Goal: Information Seeking & Learning: Learn about a topic

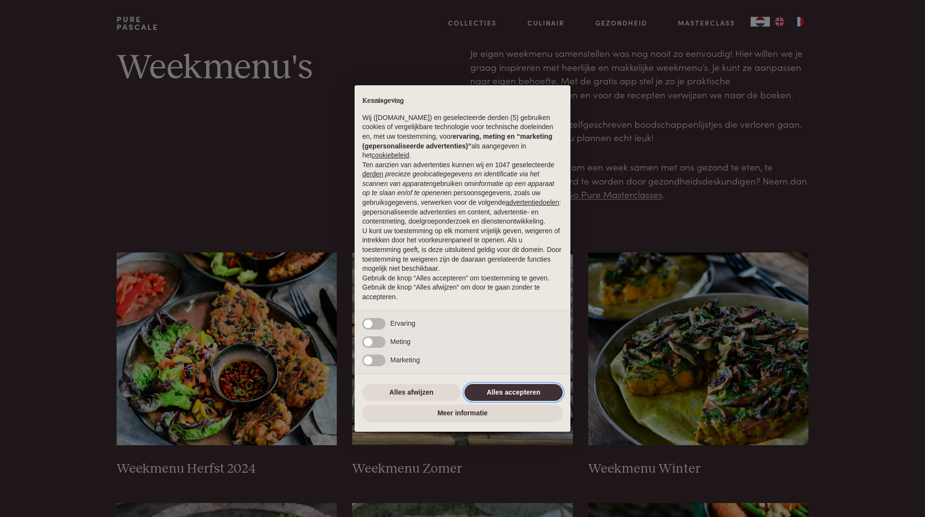
click at [519, 395] on button "Alles accepteren" at bounding box center [514, 392] width 98 height 17
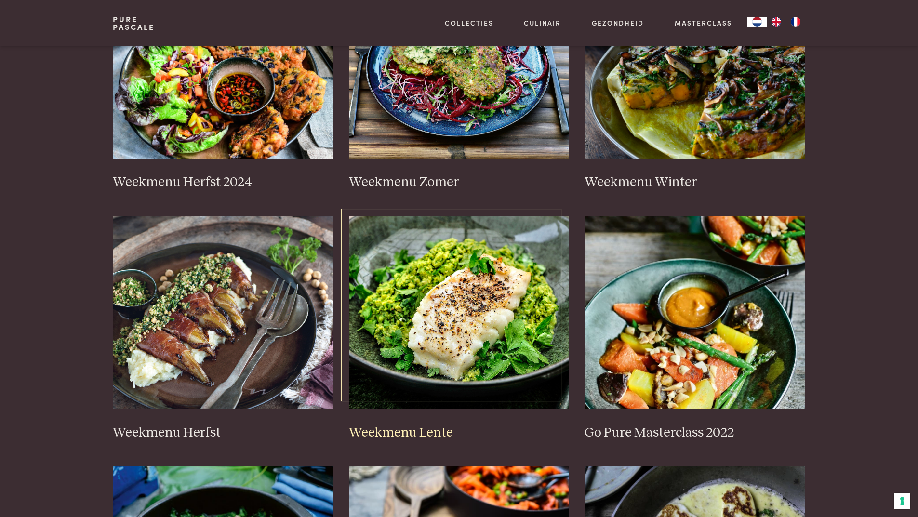
scroll to position [289, 0]
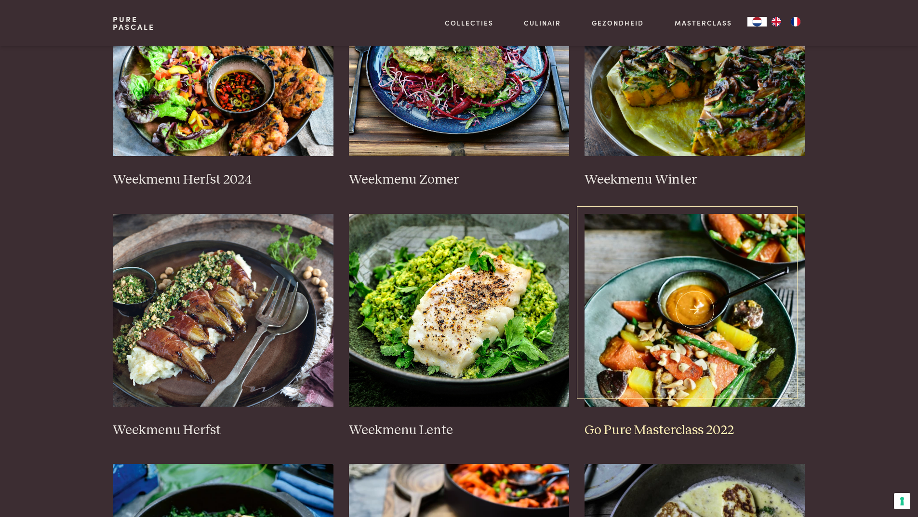
click at [695, 306] on img at bounding box center [695, 310] width 221 height 193
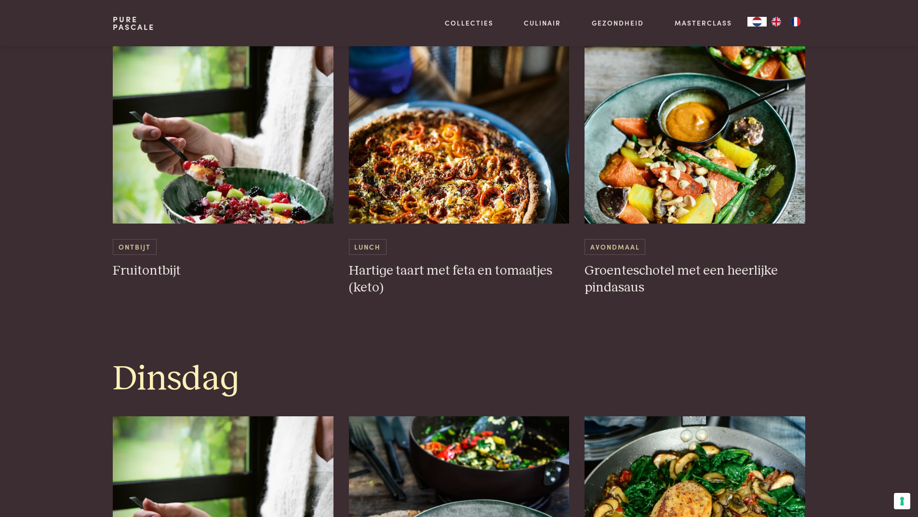
scroll to position [626, 0]
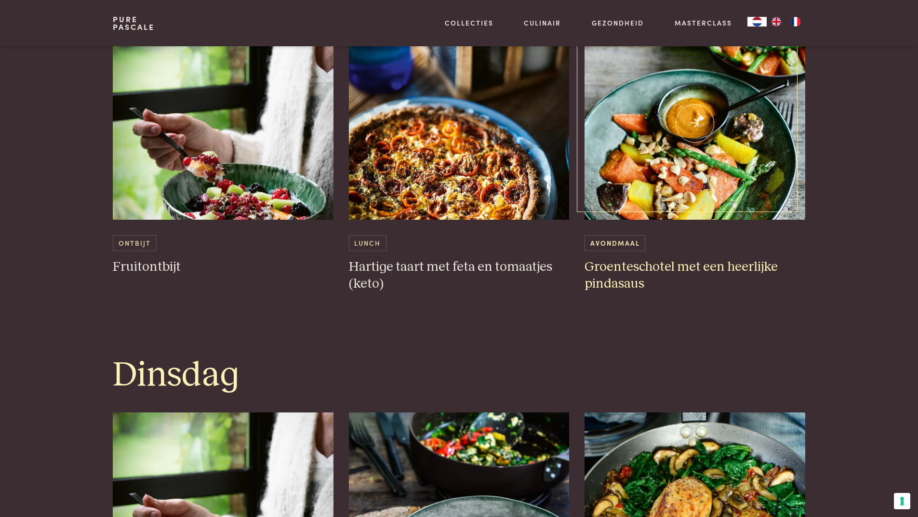
click at [692, 259] on h3 "Groenteschotel met een heerlijke pindasaus" at bounding box center [695, 275] width 221 height 33
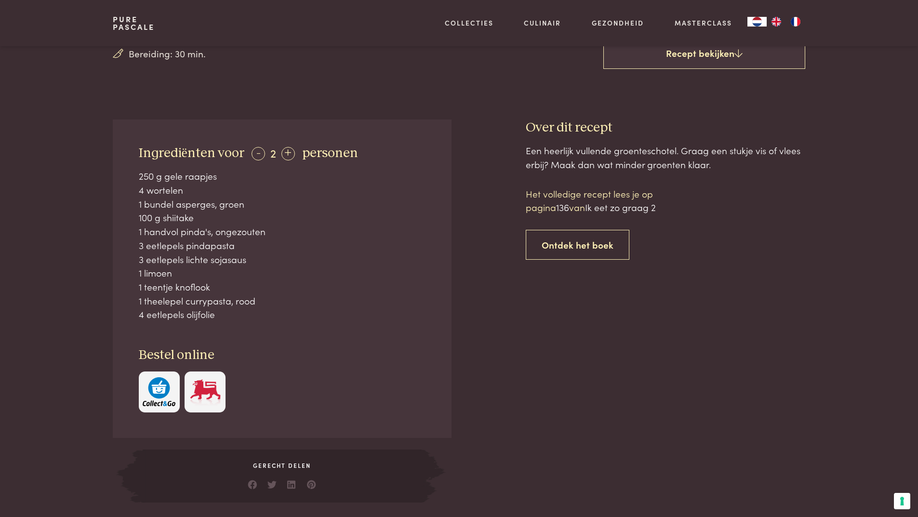
scroll to position [337, 0]
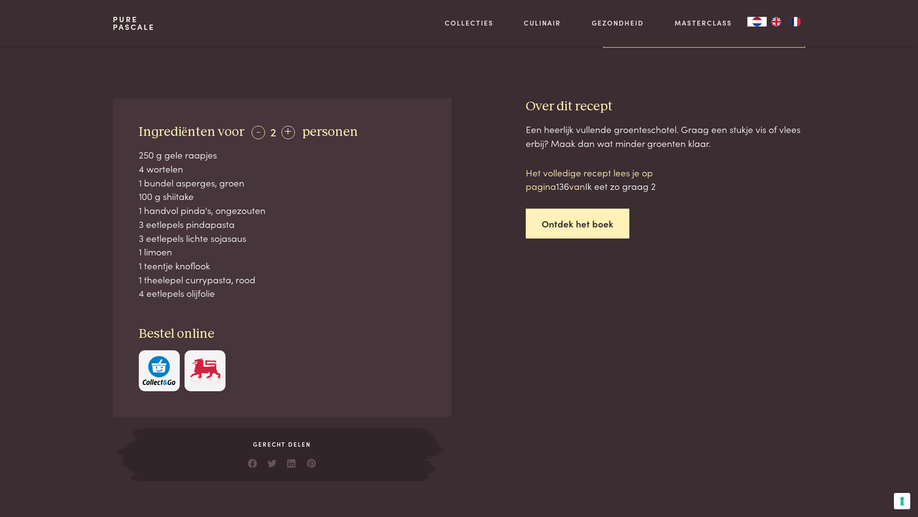
click at [592, 223] on link "Ontdek het boek" at bounding box center [578, 224] width 104 height 30
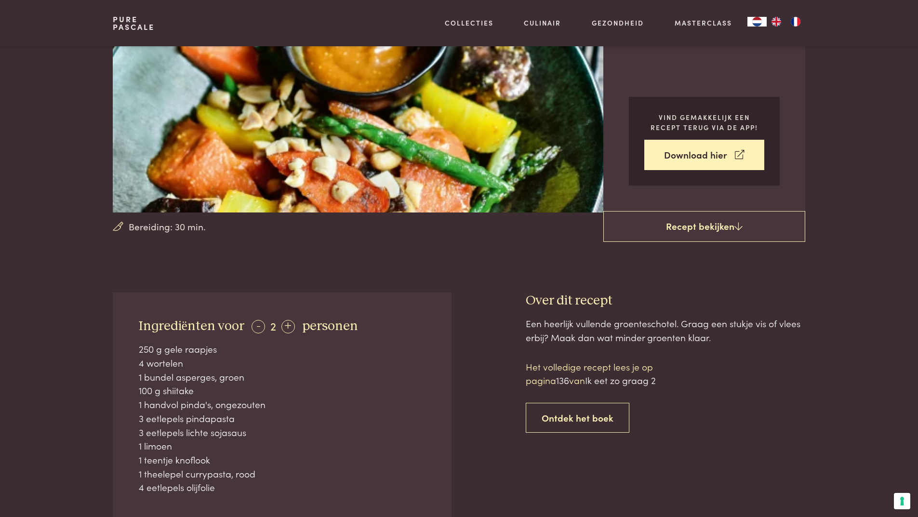
scroll to position [6, 0]
